Goal: Transaction & Acquisition: Purchase product/service

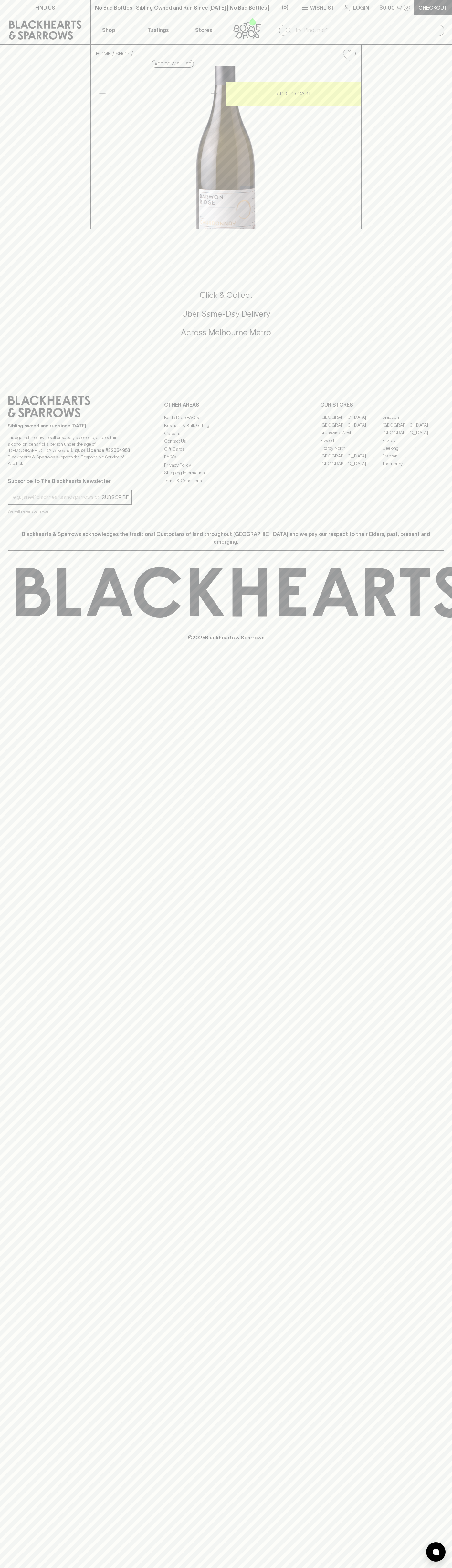
click at [408, 1] on button "$0.00 0" at bounding box center [394, 7] width 38 height 15
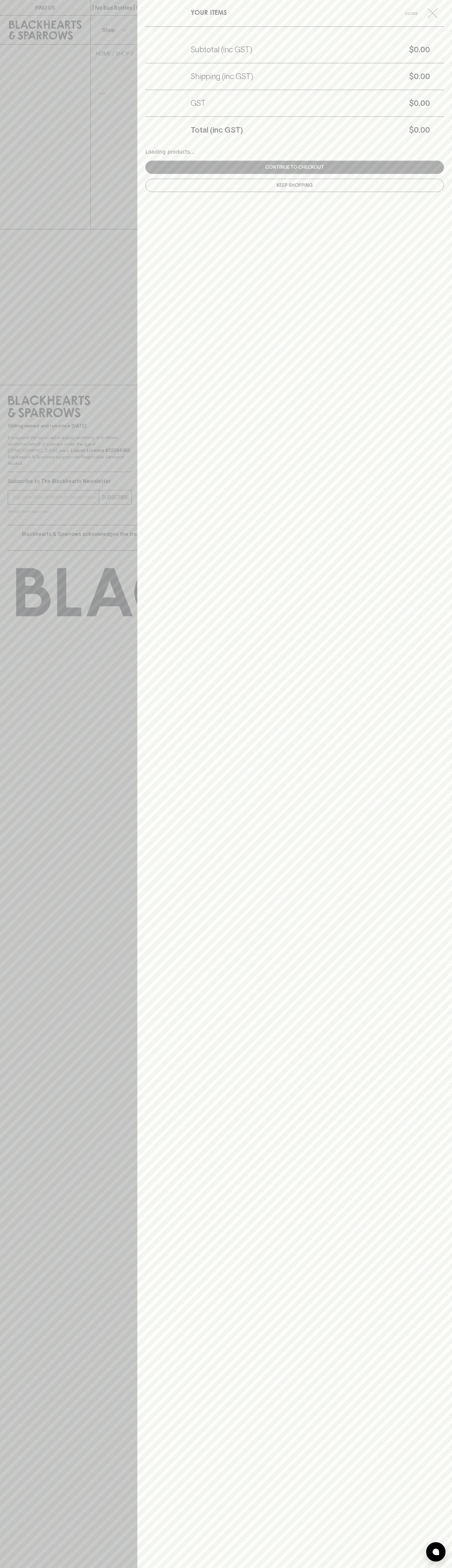
click at [445, 354] on div "YOUR ITEMS Close Subtotal (inc GST) $0.00 Shipping (inc GST) $0.00 GST $0.00 To…" at bounding box center [294, 784] width 314 height 1568
click at [184, 1567] on html "FIND US | No Bad Bottles | Sibling Owned and Run Since 2006 | No Bad Bottles | …" at bounding box center [226, 784] width 452 height 1568
click at [18, 542] on div at bounding box center [226, 784] width 452 height 1568
